Goal: Task Accomplishment & Management: Manage account settings

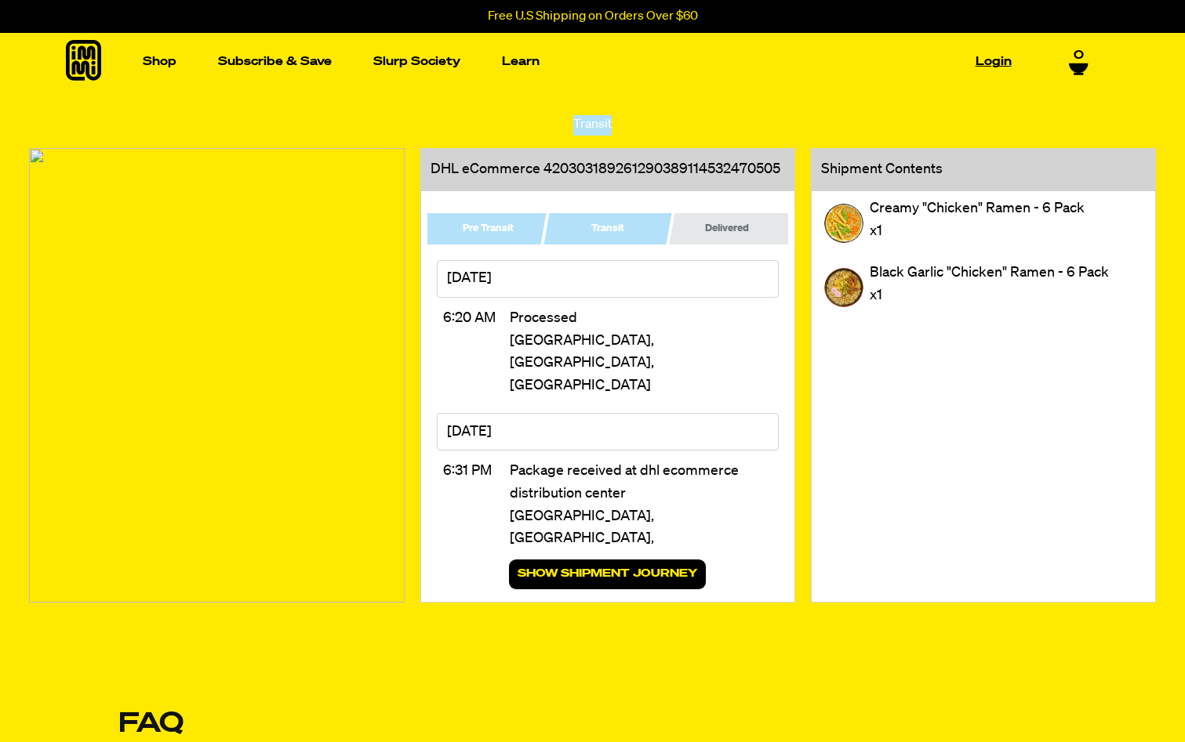
click at [984, 66] on link "Login" at bounding box center [993, 61] width 49 height 24
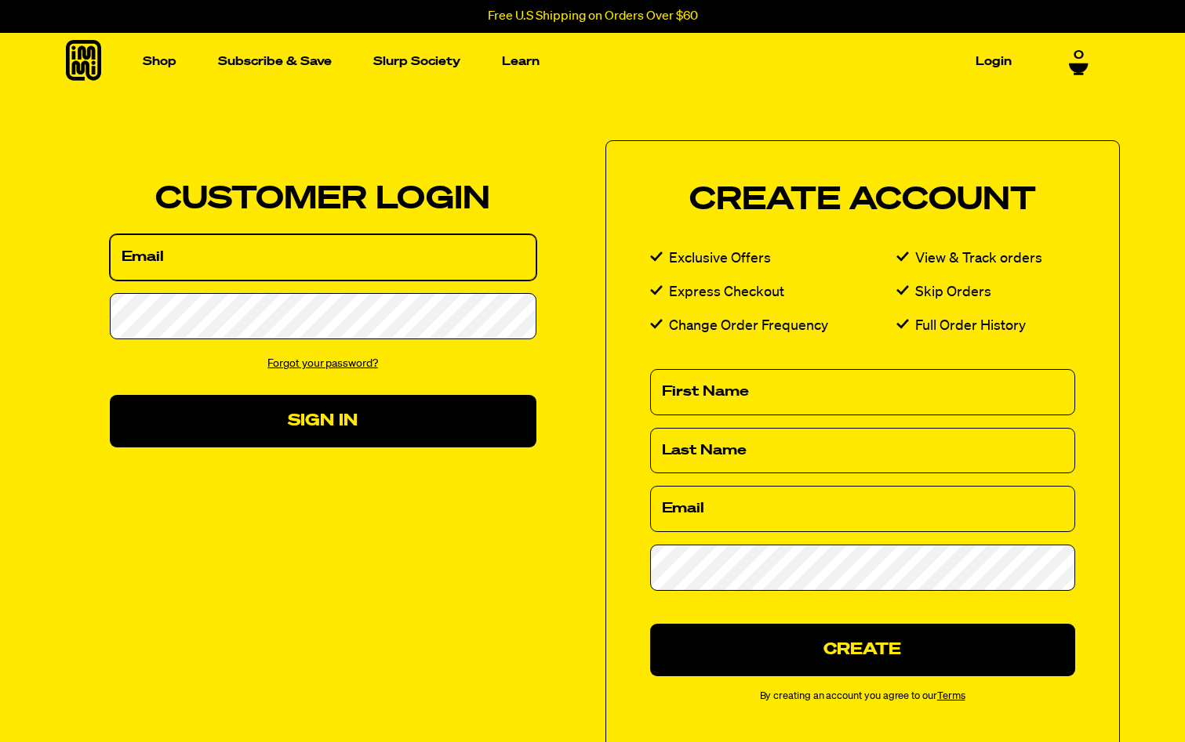
click at [277, 266] on input "Email" at bounding box center [323, 257] width 427 height 46
type input "Benhkirk12@gmail.com"
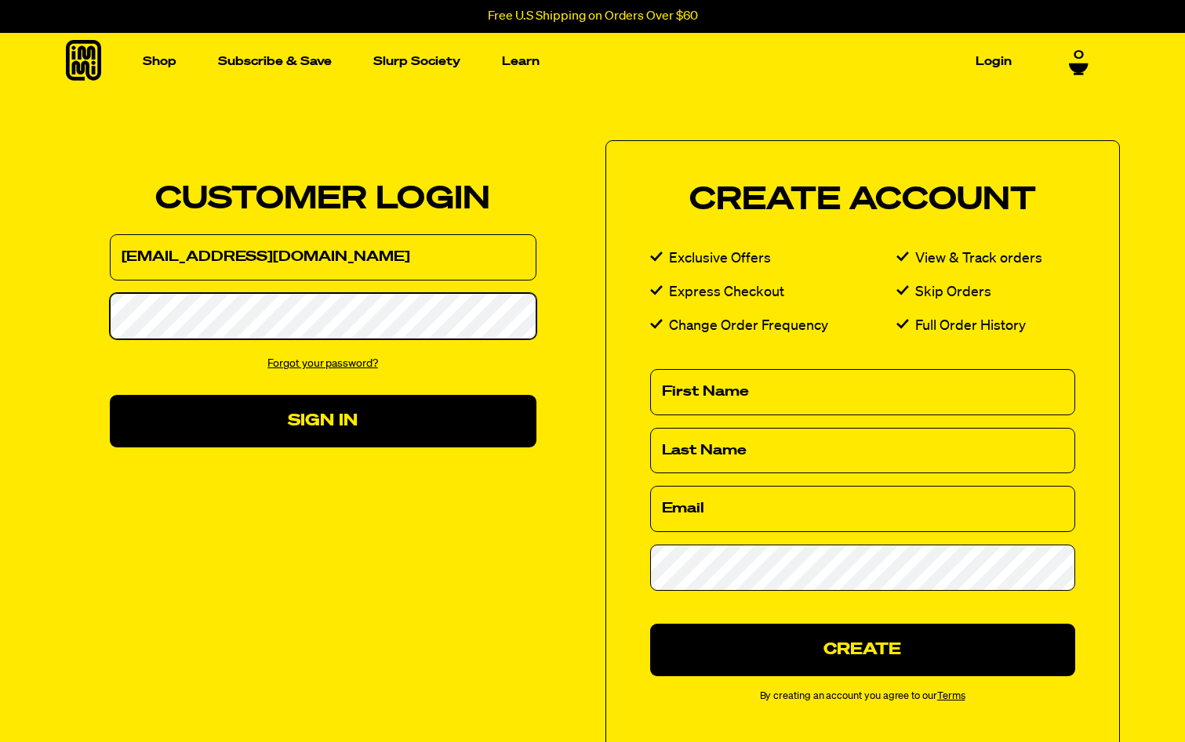
click at [110, 395] on button "Sign In" at bounding box center [323, 421] width 427 height 53
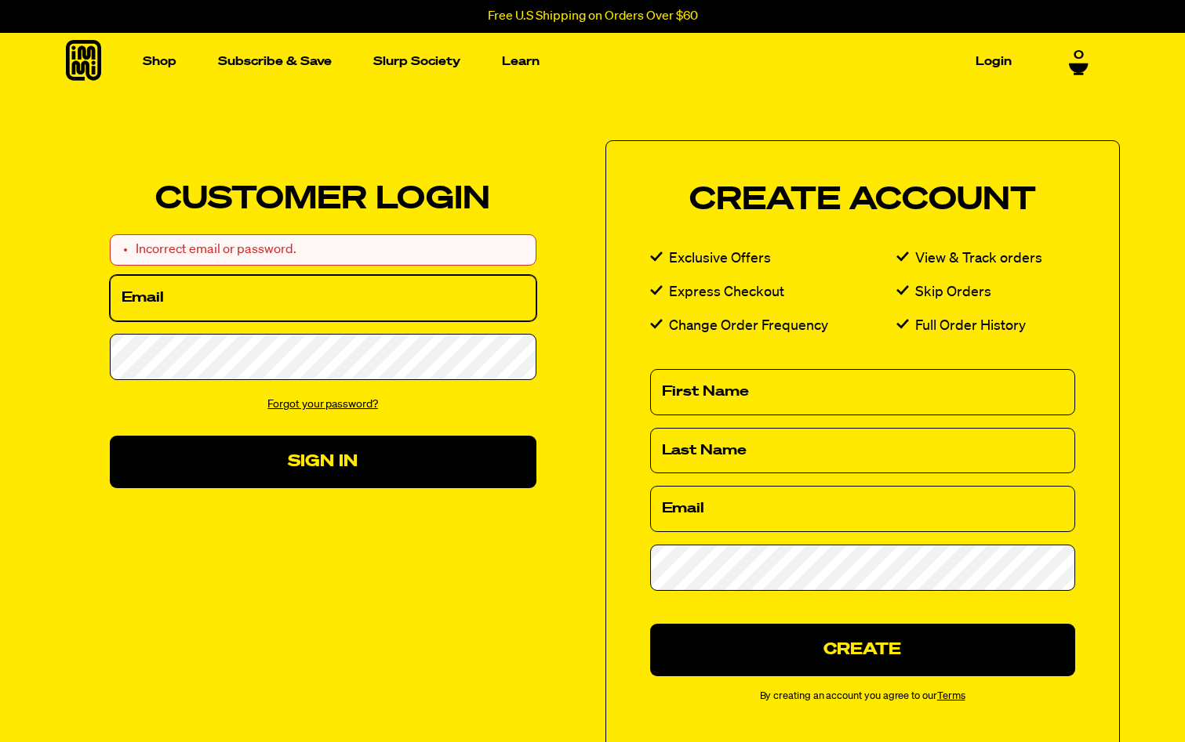
click at [160, 318] on input "Email" at bounding box center [323, 298] width 427 height 46
click at [231, 305] on input "bhkecms@gmail.com" at bounding box center [323, 298] width 427 height 46
type input "Benhkirk12@gmail.com"
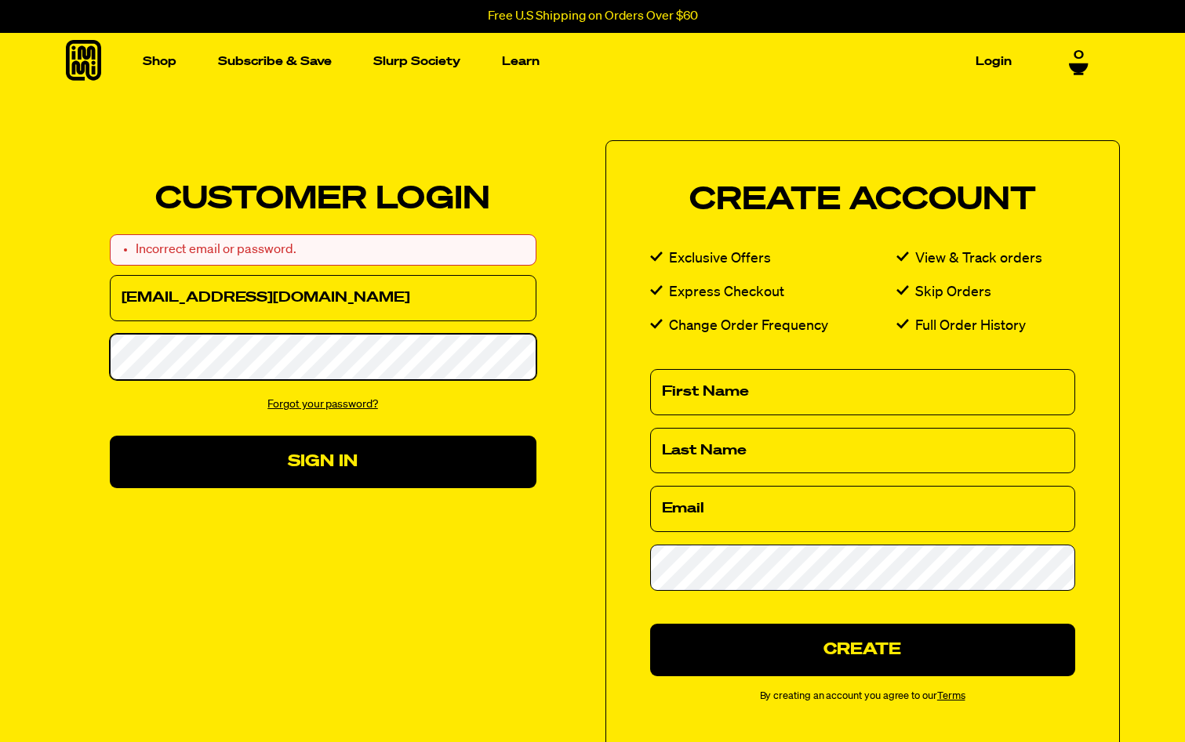
click at [110, 436] on button "Sign In" at bounding box center [323, 462] width 427 height 53
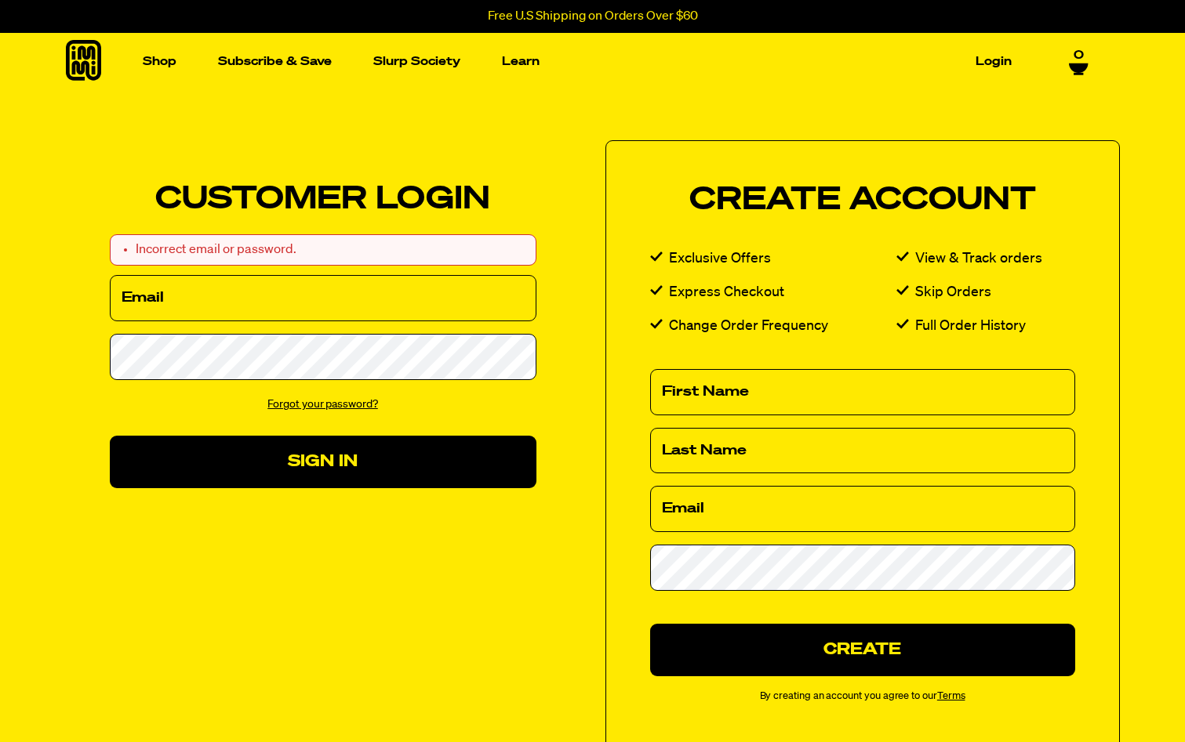
click at [305, 405] on link "Forgot your password?" at bounding box center [322, 404] width 111 height 11
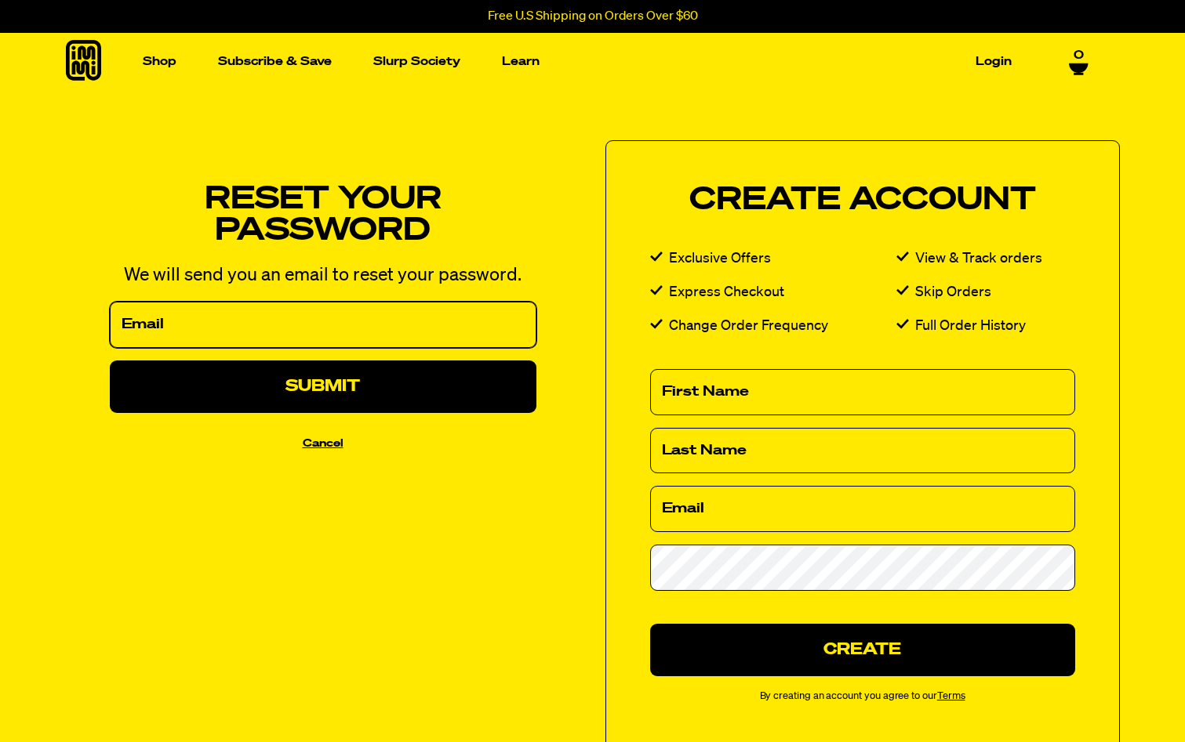
click at [299, 337] on input "Email" at bounding box center [323, 325] width 427 height 46
type input "Benhkirk12@gmail.com"
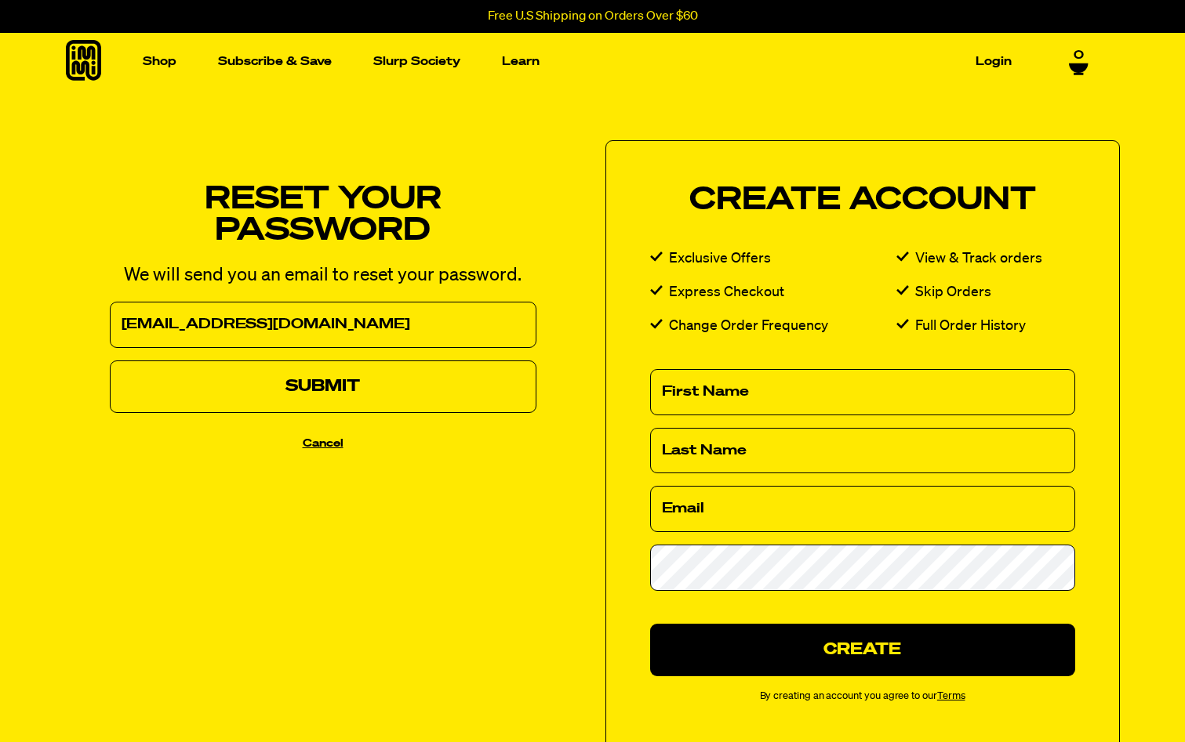
click at [296, 396] on button "Submit" at bounding box center [323, 387] width 427 height 53
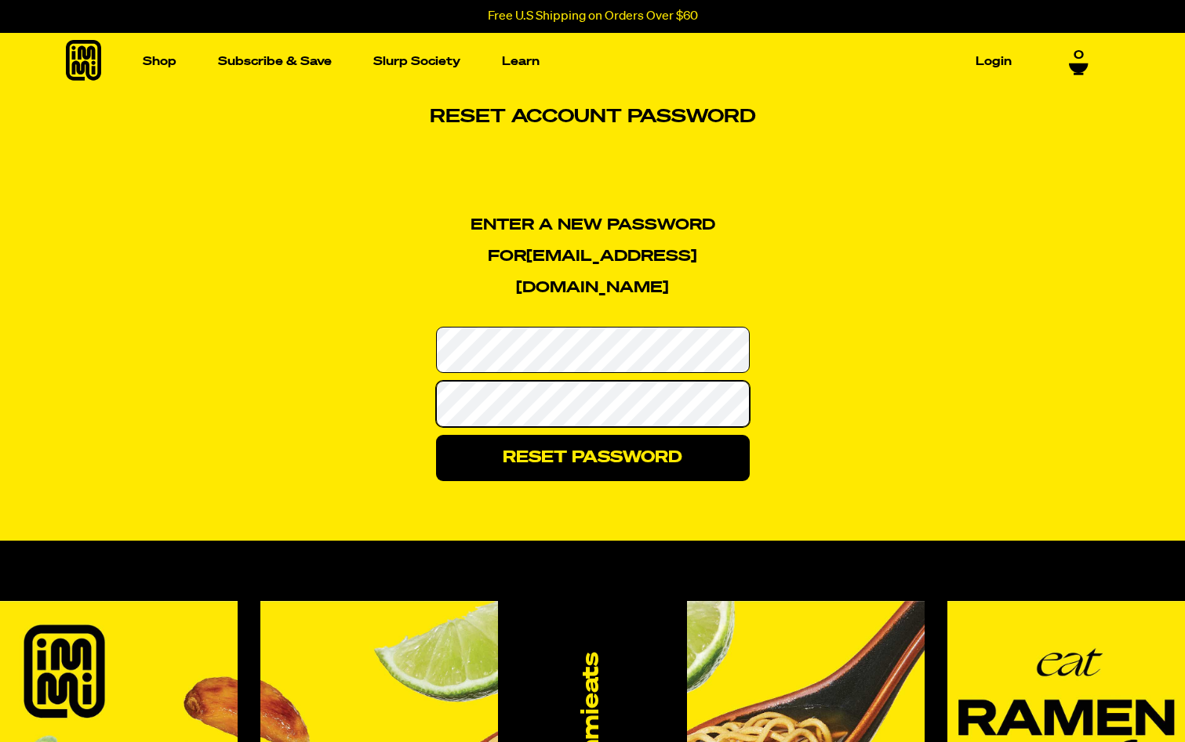
click at [436, 435] on input "Reset Password" at bounding box center [593, 458] width 314 height 46
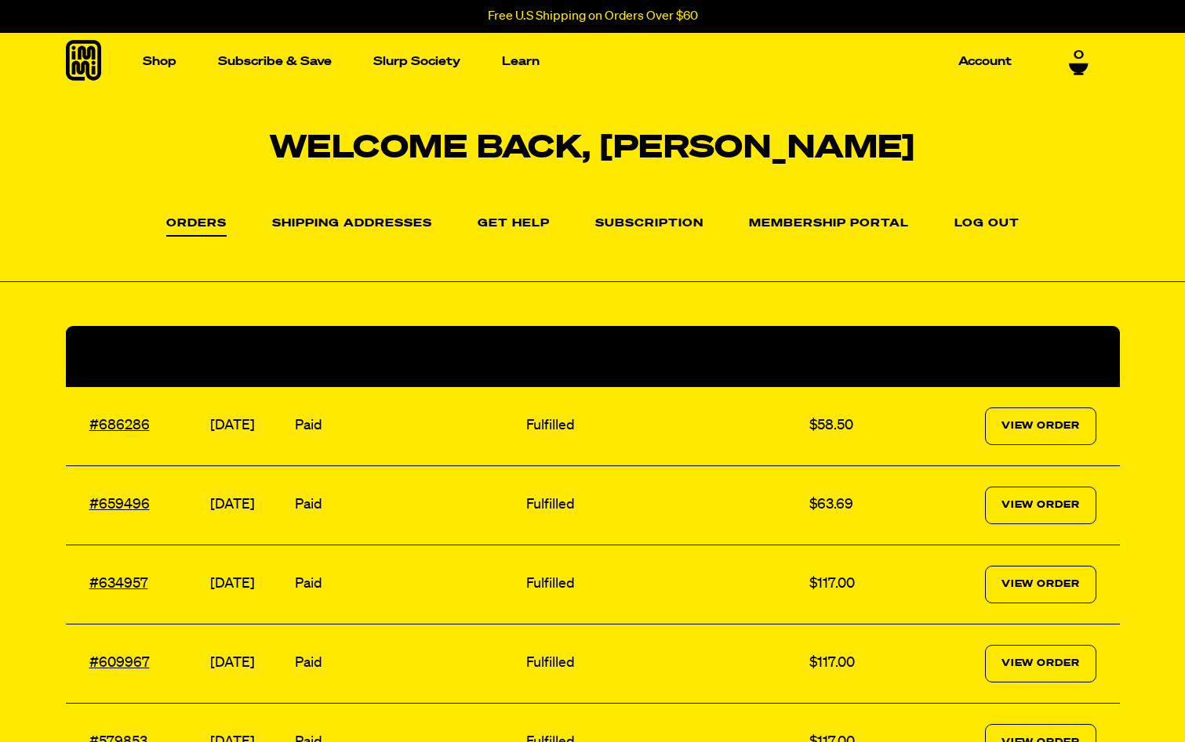
click at [722, 229] on ul "Orders Shipping Addresses Get Help Subscription Membership Portal Log out" at bounding box center [592, 223] width 1185 height 29
click at [671, 219] on link "Subscription" at bounding box center [649, 227] width 108 height 19
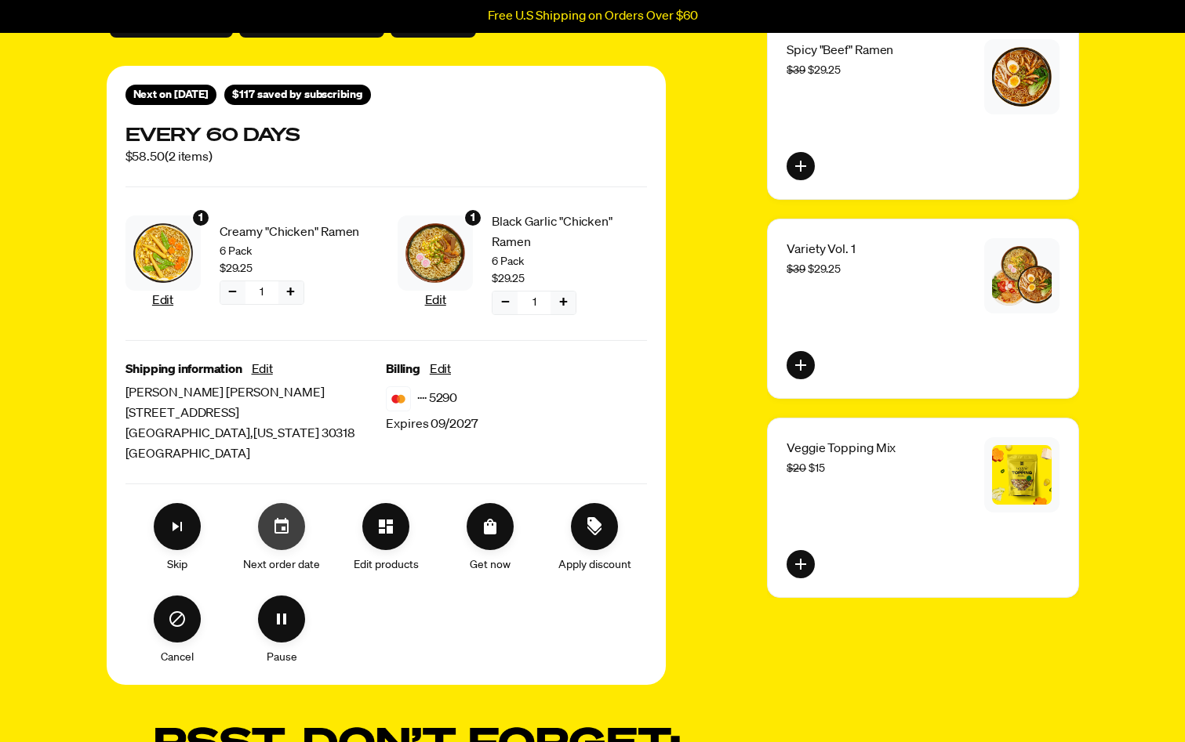
scroll to position [176, 0]
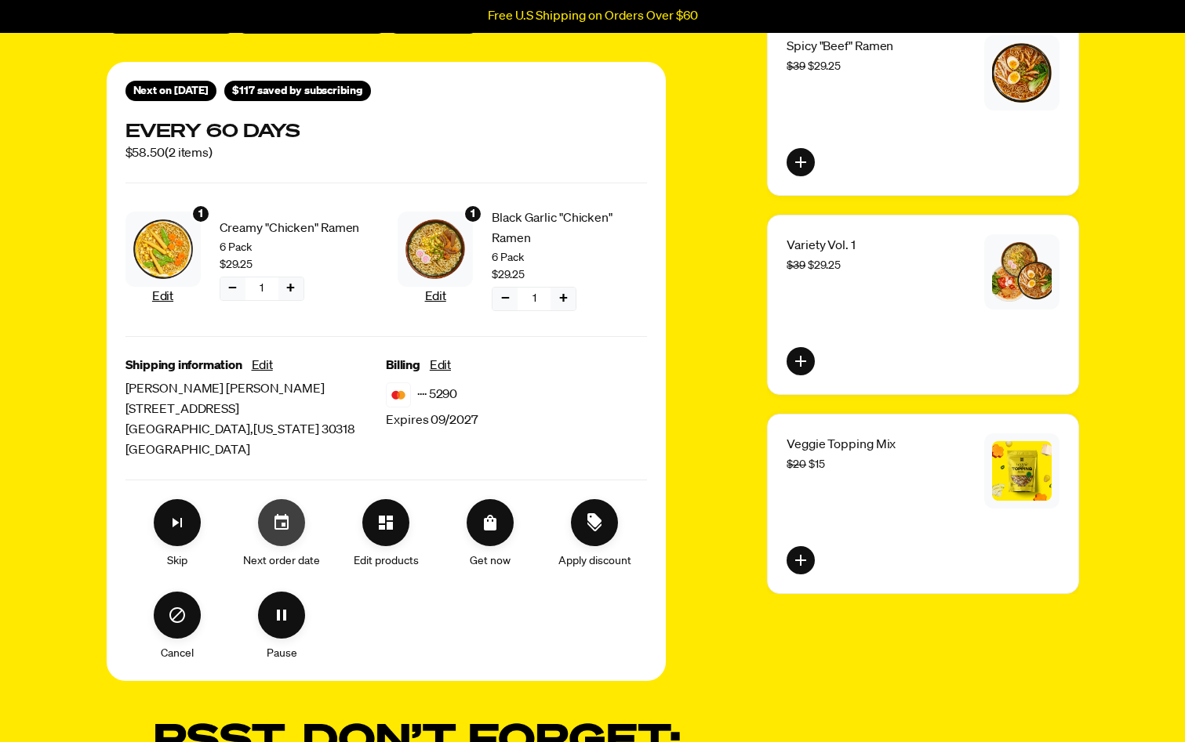
click at [285, 521] on icon "Set your next order date" at bounding box center [281, 523] width 19 height 19
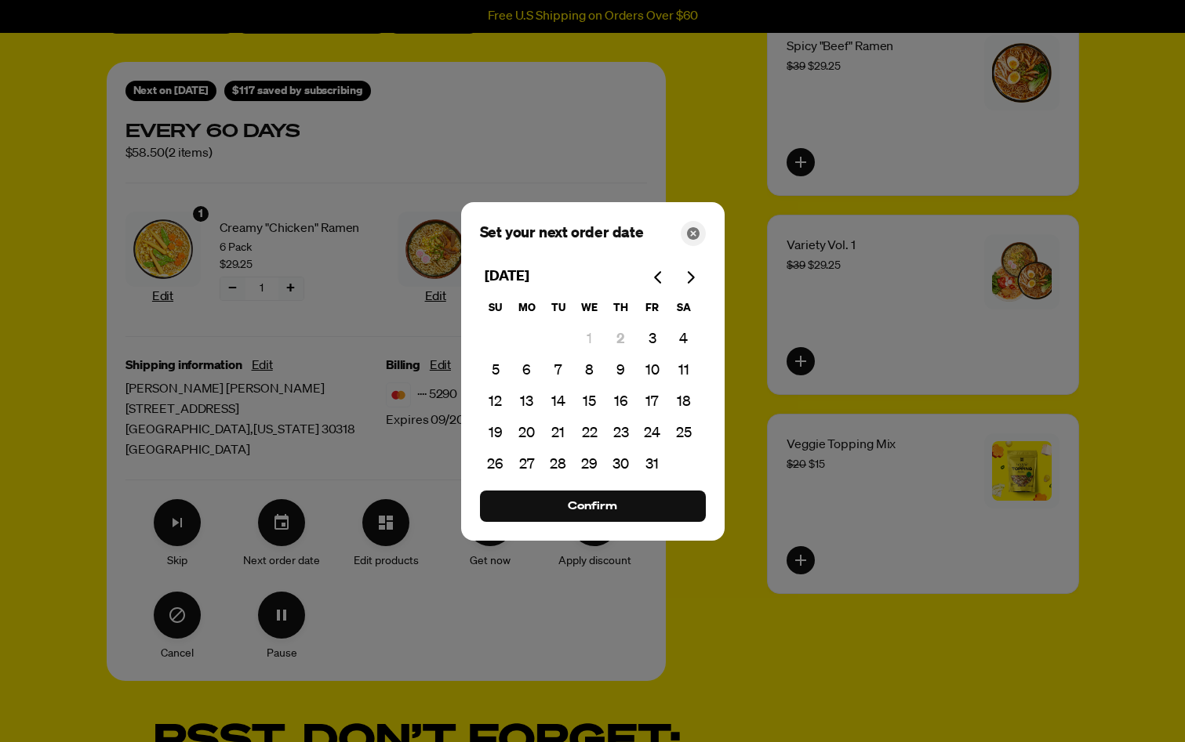
click at [685, 230] on div "Close" at bounding box center [693, 233] width 25 height 25
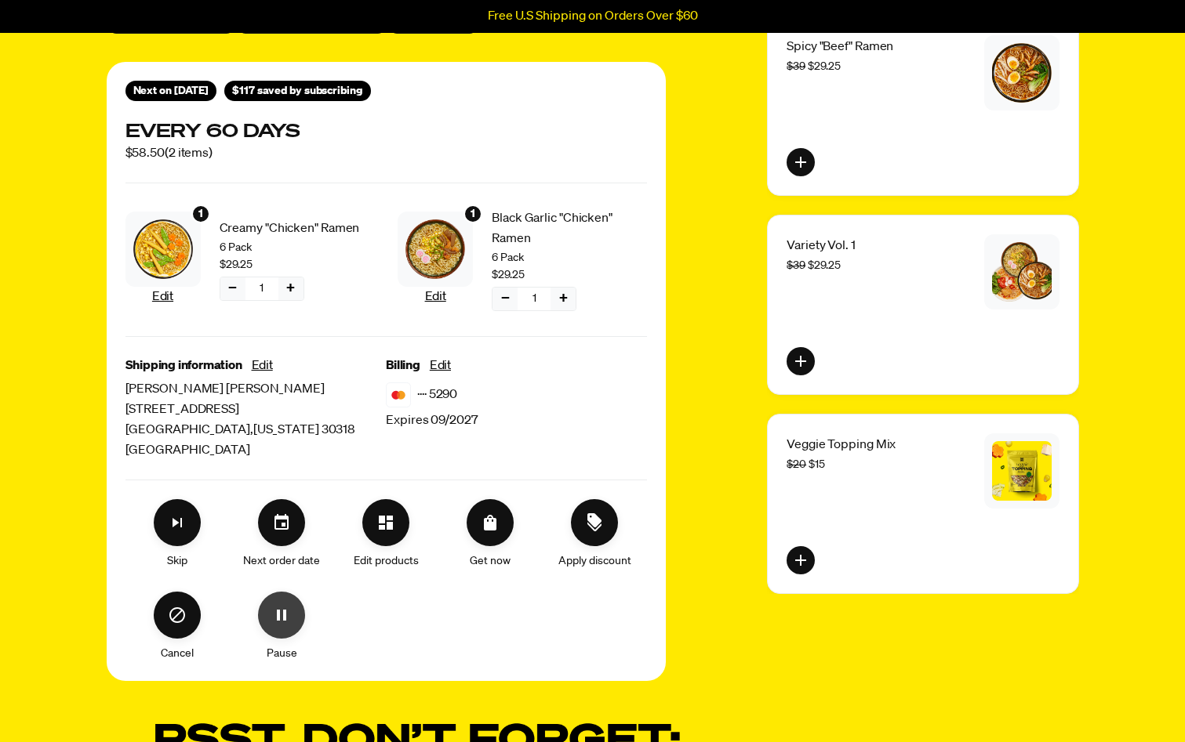
click at [274, 608] on icon "Pause" at bounding box center [281, 615] width 19 height 19
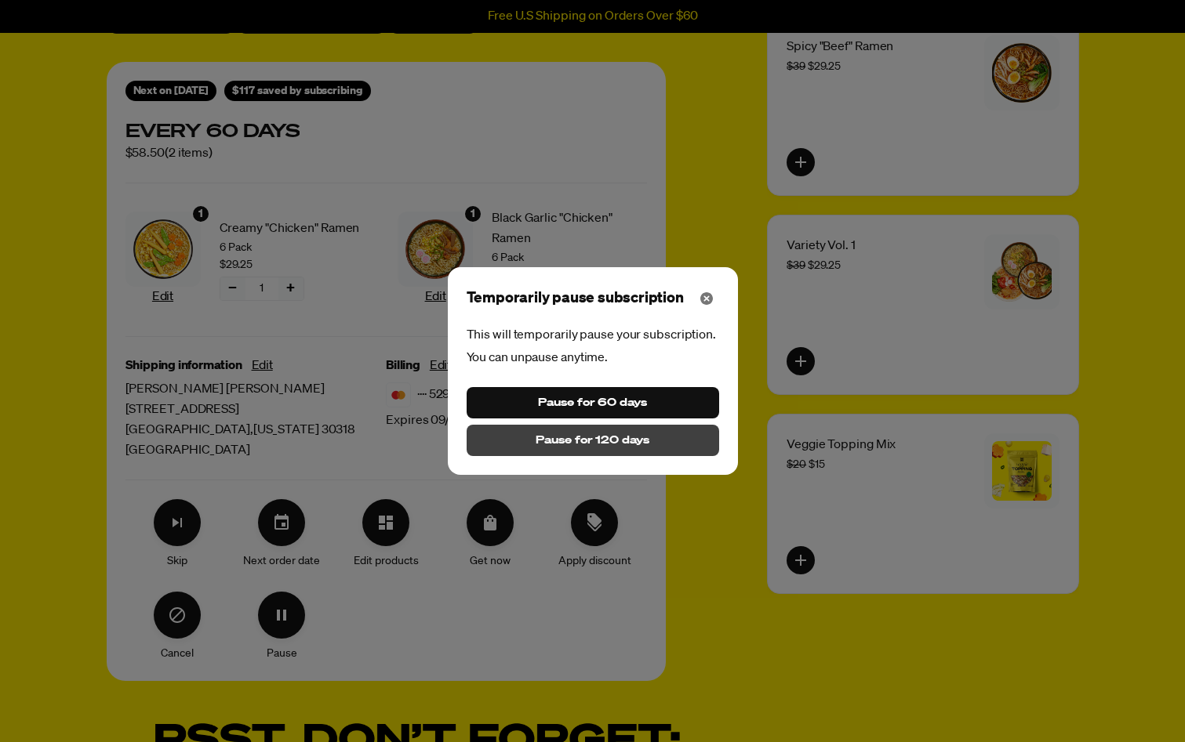
click at [596, 437] on span "Pause for 120 days" at bounding box center [591, 440] width 113 height 17
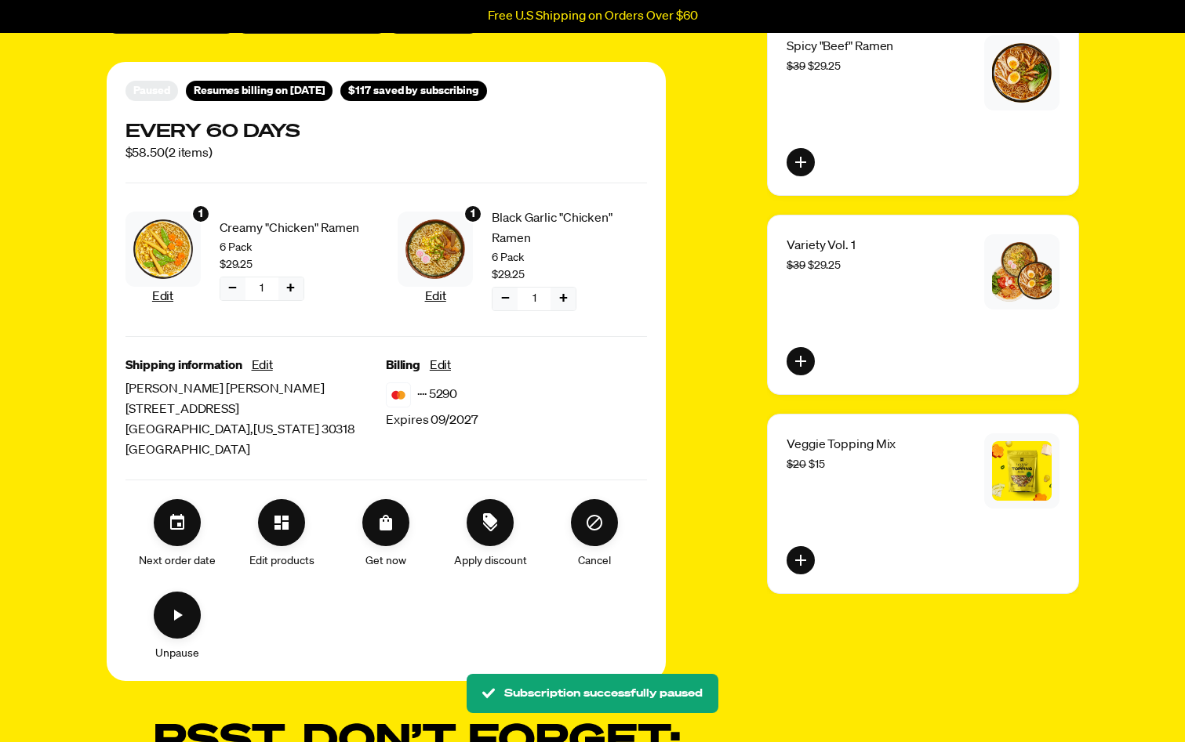
scroll to position [0, 0]
